Goal: Task Accomplishment & Management: Manage account settings

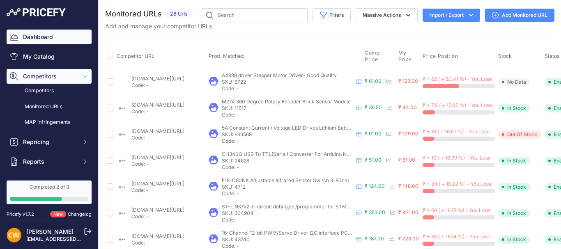
click at [44, 41] on link "Dashboard" at bounding box center [49, 37] width 85 height 15
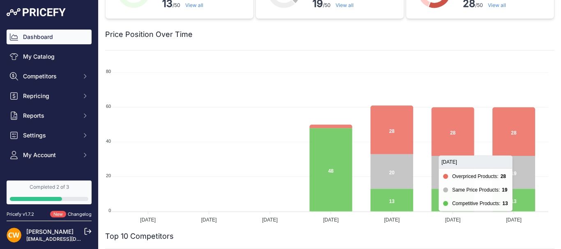
scroll to position [82, 0]
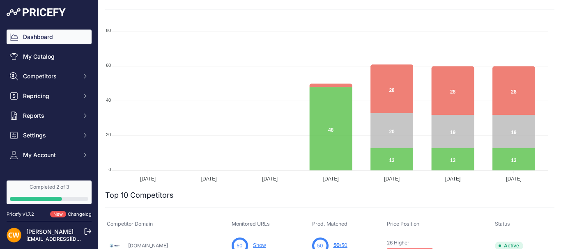
click at [537, 181] on foreignobject at bounding box center [326, 101] width 443 height 164
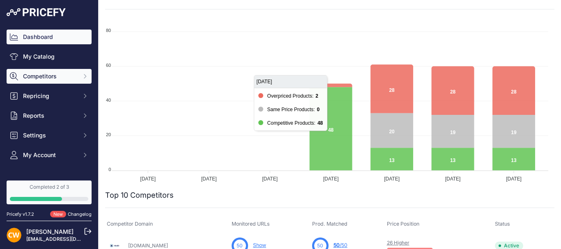
click at [54, 78] on span "Competitors" at bounding box center [50, 76] width 54 height 8
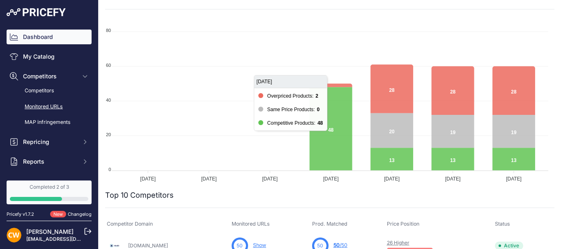
click at [51, 103] on link "Monitored URLs" at bounding box center [49, 107] width 85 height 14
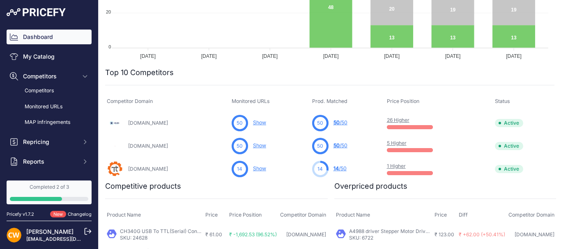
scroll to position [205, 0]
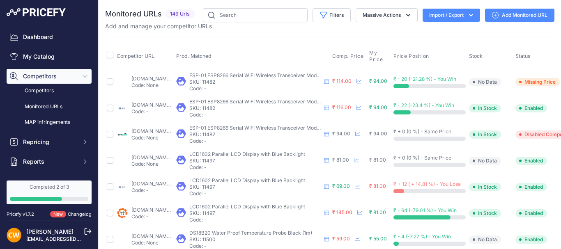
click at [50, 90] on link "Competitors" at bounding box center [49, 91] width 85 height 14
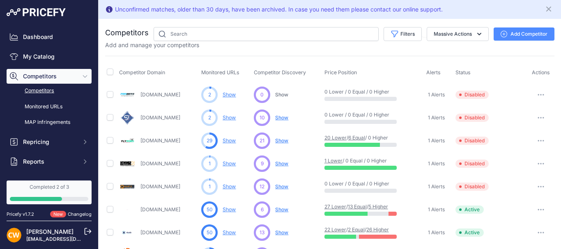
click at [83, 76] on icon "Sidebar" at bounding box center [85, 77] width 4 height 2
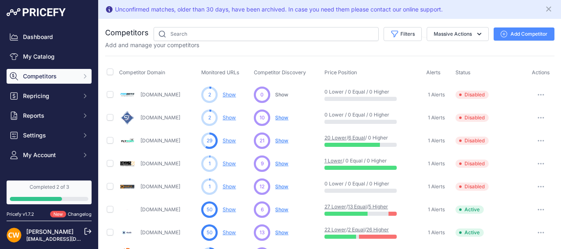
click at [82, 76] on icon "Sidebar" at bounding box center [85, 76] width 7 height 7
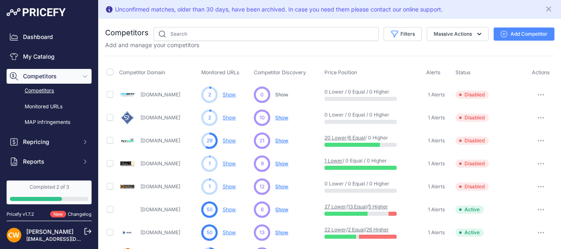
click at [52, 144] on span "Repricing" at bounding box center [50, 142] width 54 height 8
click at [60, 156] on link "My Repricing Rules" at bounding box center [49, 156] width 85 height 14
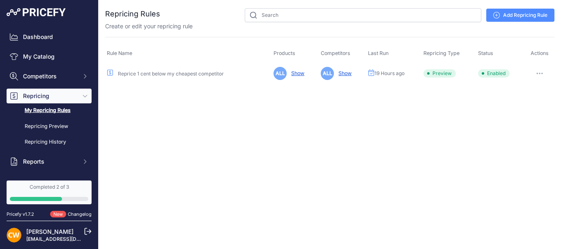
click at [293, 75] on link "Show" at bounding box center [296, 73] width 16 height 6
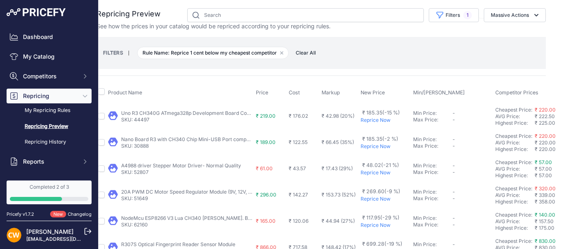
scroll to position [0, 1]
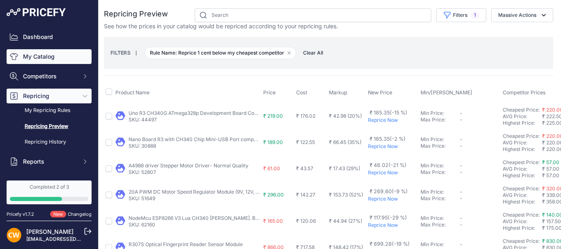
click at [48, 58] on link "My Catalog" at bounding box center [49, 56] width 85 height 15
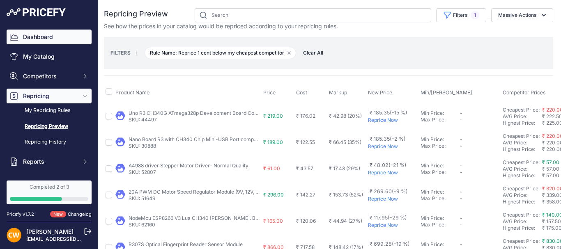
click at [49, 36] on link "Dashboard" at bounding box center [49, 37] width 85 height 15
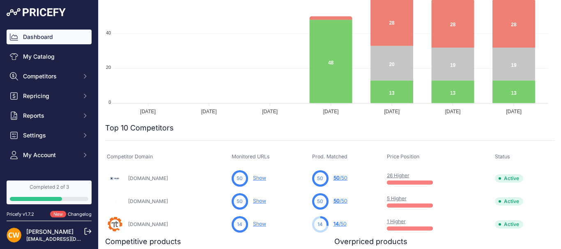
scroll to position [82, 0]
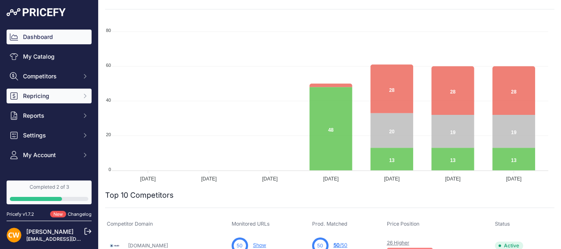
click at [40, 96] on span "Repricing" at bounding box center [50, 96] width 54 height 8
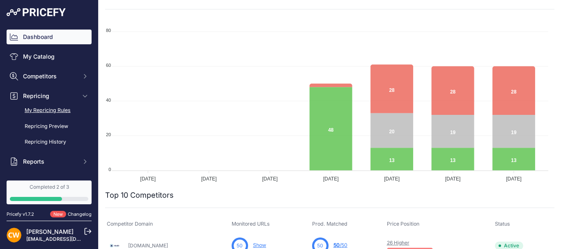
click at [48, 109] on link "My Repricing Rules" at bounding box center [49, 110] width 85 height 14
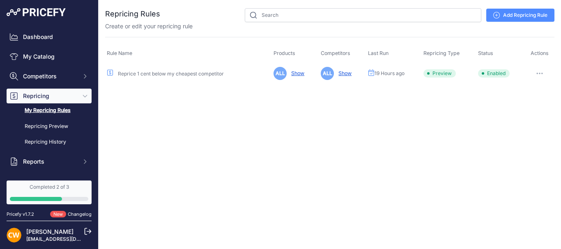
click at [445, 74] on span "Preview" at bounding box center [439, 73] width 32 height 8
click at [294, 73] on link "Show" at bounding box center [296, 73] width 16 height 6
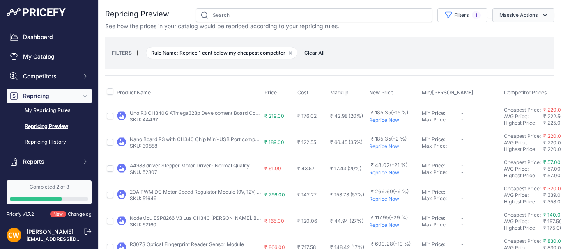
click at [535, 13] on button "Massive Actions" at bounding box center [523, 15] width 62 height 14
click at [429, 42] on div "FILTERS | Rule Name: Reprice 1 cent below my cheapest competitor Remove filter …" at bounding box center [330, 53] width 436 height 22
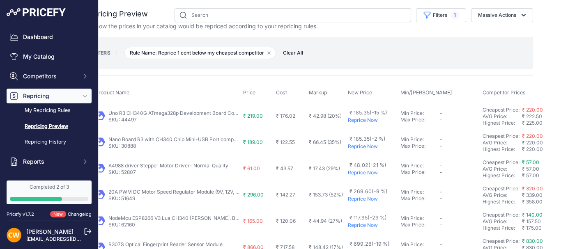
scroll to position [0, 23]
click at [298, 179] on td "₹ 43.57" at bounding box center [289, 169] width 33 height 26
click at [363, 124] on td "₹ 185.35 (-15 %) Reprice Now" at bounding box center [371, 116] width 53 height 27
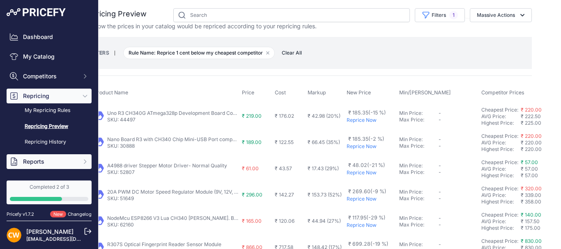
scroll to position [102, 0]
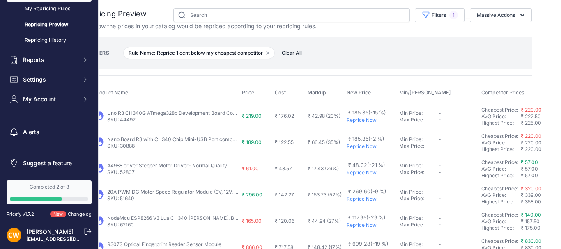
click at [51, 191] on link "Completed 2 of 3" at bounding box center [49, 193] width 85 height 24
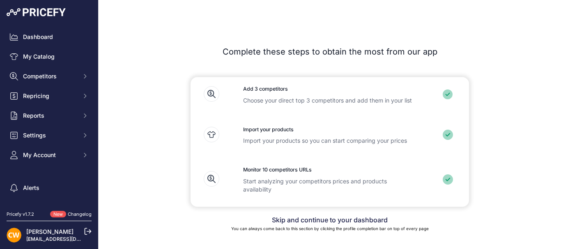
click at [448, 179] on icon at bounding box center [448, 179] width 10 height 10
click at [332, 219] on link "Skip and continue to your dashboard" at bounding box center [330, 220] width 116 height 8
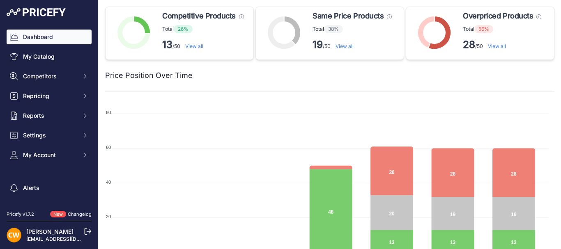
scroll to position [25, 0]
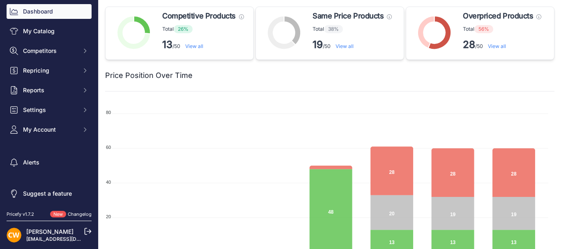
click at [85, 125] on button "My Account" at bounding box center [49, 129] width 85 height 15
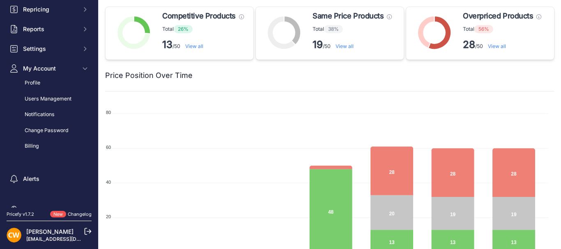
scroll to position [103, 0]
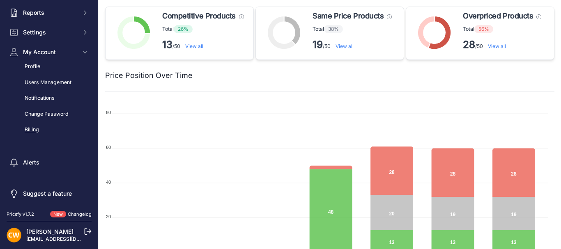
click at [31, 128] on link "Billing" at bounding box center [49, 130] width 85 height 14
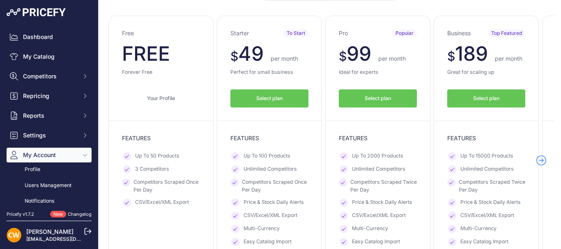
scroll to position [79, 0]
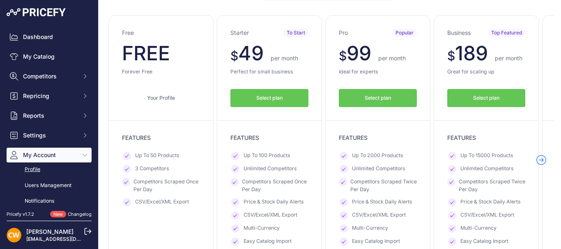
click at [39, 169] on link "Profile" at bounding box center [49, 170] width 85 height 14
click at [47, 185] on link "Users Management" at bounding box center [49, 186] width 85 height 14
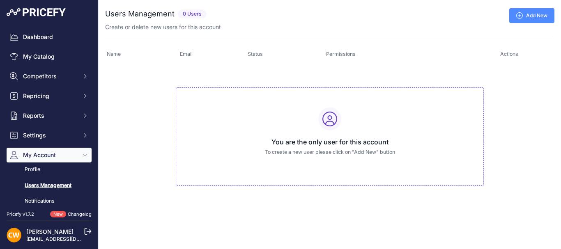
click at [536, 17] on link "Add New" at bounding box center [531, 15] width 45 height 15
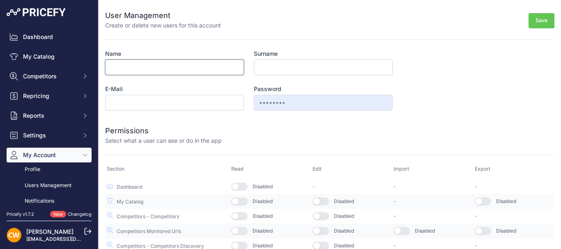
click at [164, 61] on input "Name" at bounding box center [174, 68] width 139 height 16
click at [108, 104] on input "E-Mail" at bounding box center [174, 103] width 139 height 16
type input "[EMAIL_ADDRESS][DOMAIN_NAME]"
click at [137, 60] on input "Name" at bounding box center [174, 68] width 139 height 16
type input "Om"
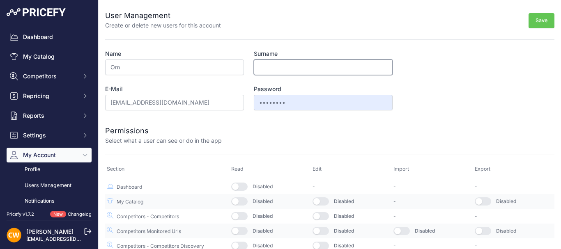
click at [290, 66] on input "Surname" at bounding box center [323, 68] width 139 height 16
type input "Kubde"
click at [452, 69] on form "User Management Create or delete new users for this account Save Name Om Surnam…" at bounding box center [329, 163] width 449 height 327
click at [542, 27] on button "Save" at bounding box center [541, 20] width 26 height 15
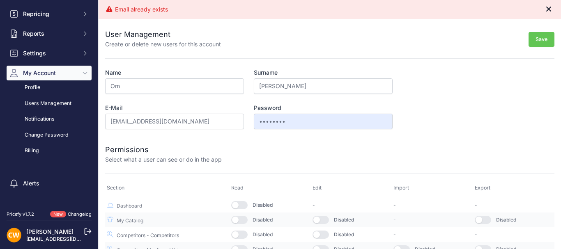
click at [545, 6] on icon "Close" at bounding box center [548, 9] width 8 height 8
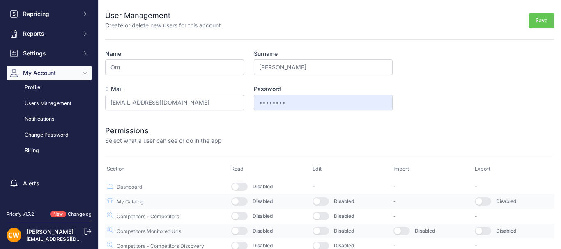
click at [429, 90] on form "User Management Create or delete new users for this account Save Name Om Surnam…" at bounding box center [329, 163] width 449 height 327
click at [34, 89] on link "Profile" at bounding box center [49, 87] width 85 height 14
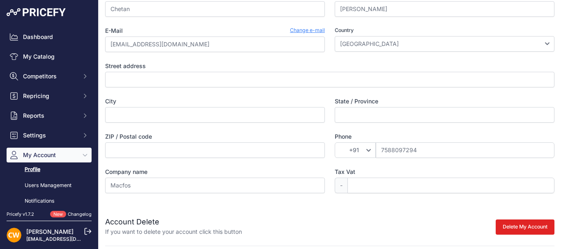
scroll to position [40, 0]
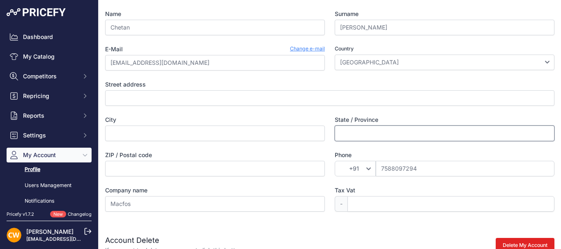
click at [344, 140] on input "State / Province" at bounding box center [445, 134] width 220 height 16
type input "[GEOGRAPHIC_DATA]"
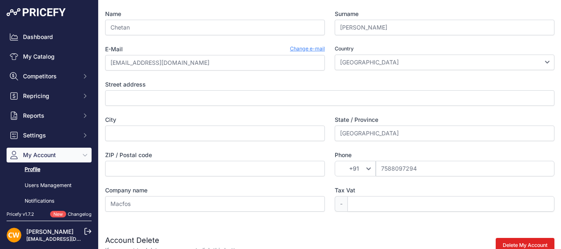
type input "Shravi Empire"
type input "Pune"
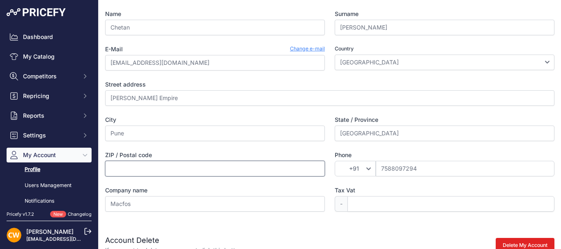
type input "411027"
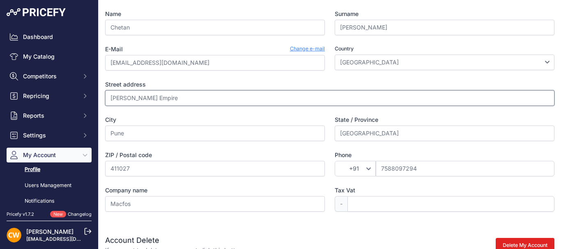
click at [190, 100] on input "Shravi Empire" at bounding box center [329, 98] width 449 height 16
type input "S"
type input "Dighi"
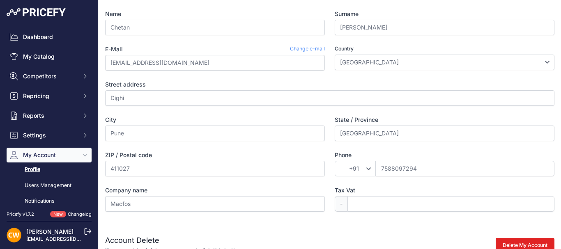
click at [192, 116] on label "City" at bounding box center [215, 120] width 220 height 8
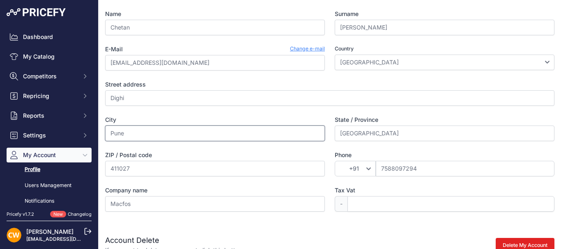
click at [192, 126] on input "Pune" at bounding box center [215, 134] width 220 height 16
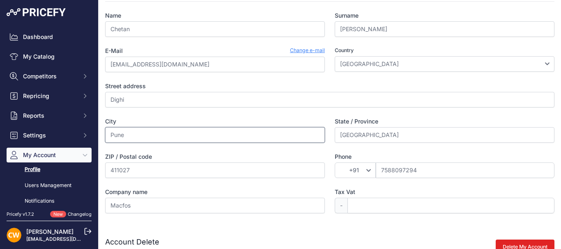
scroll to position [81, 0]
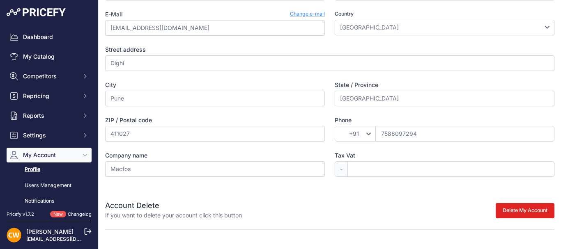
click at [393, 200] on div "Delete My Account Please cancel your active subscription first" at bounding box center [398, 210] width 312 height 20
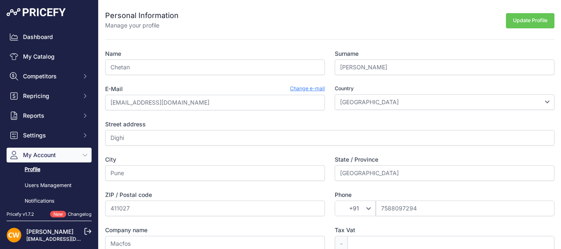
click at [512, 22] on button "Update Profile" at bounding box center [530, 20] width 48 height 15
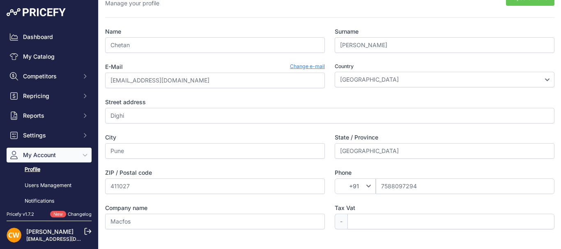
scroll to position [82, 0]
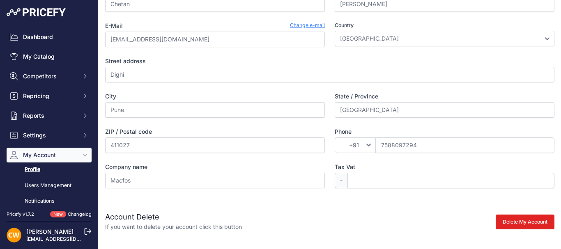
click at [338, 207] on div "Account Delete If you want to delete your account click this button Delete My A…" at bounding box center [329, 217] width 449 height 30
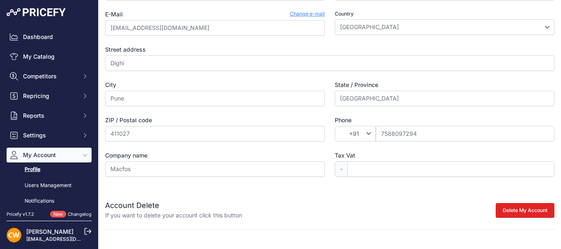
scroll to position [100, 0]
click at [37, 170] on link "Profile" at bounding box center [49, 170] width 85 height 14
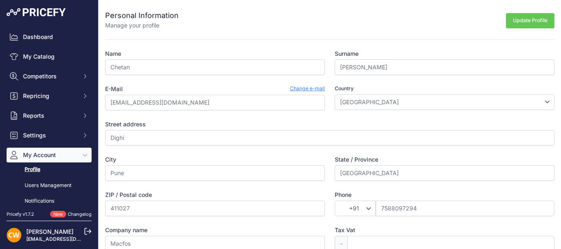
click at [40, 155] on span "My Account" at bounding box center [50, 155] width 54 height 8
click at [47, 154] on span "My Account" at bounding box center [50, 155] width 54 height 8
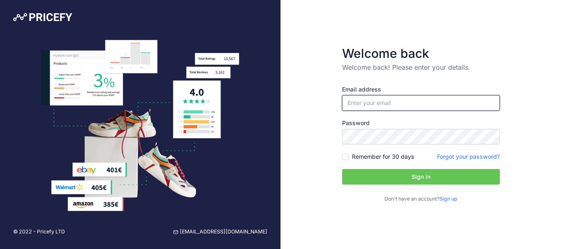
click at [389, 101] on input "email" at bounding box center [421, 103] width 158 height 16
type input "[EMAIL_ADDRESS][DOMAIN_NAME]"
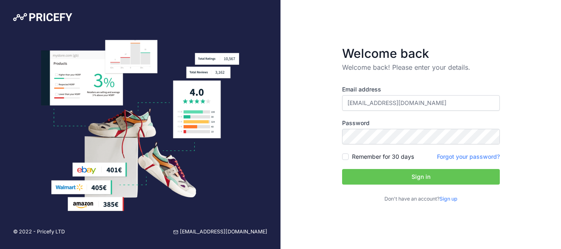
click at [406, 177] on button "Sign in" at bounding box center [421, 177] width 158 height 16
